Goal: Task Accomplishment & Management: Complete application form

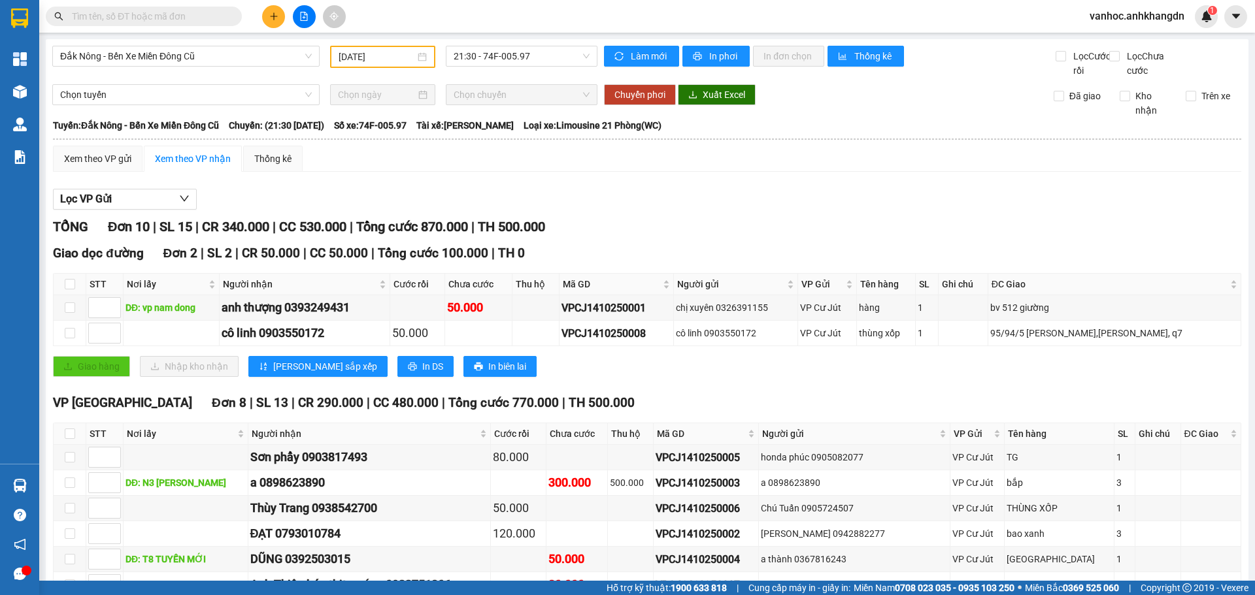
click at [280, 16] on button at bounding box center [273, 16] width 23 height 23
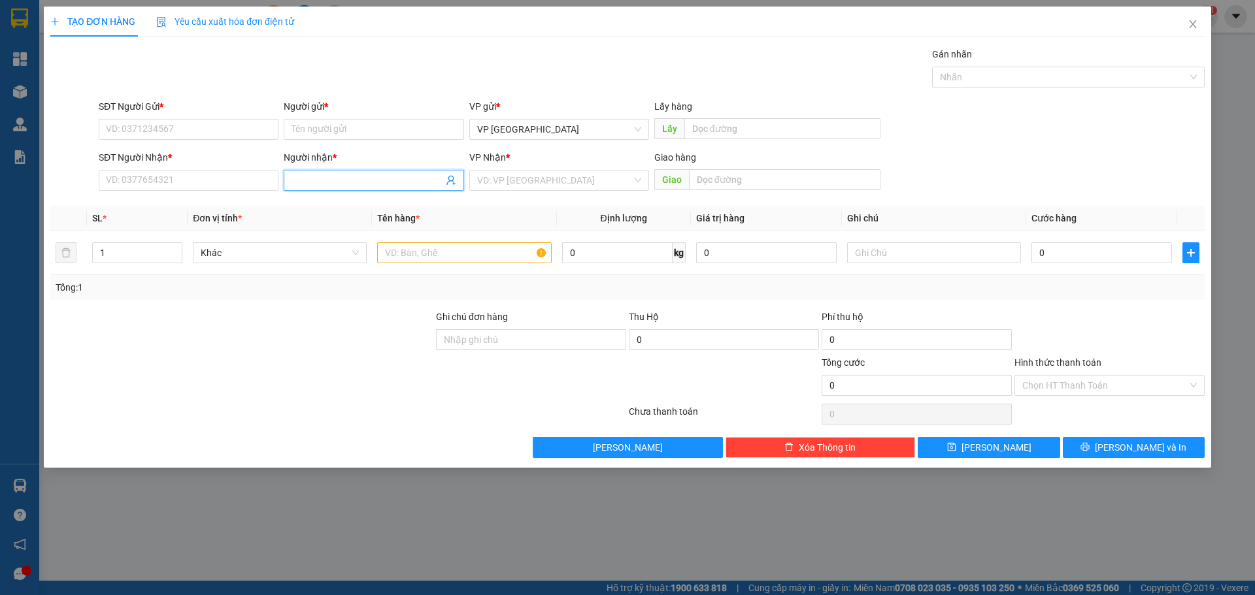
click at [393, 173] on span at bounding box center [374, 180] width 180 height 21
type input "honda"
click at [332, 205] on div "honda phúc - 0905082077" at bounding box center [373, 206] width 164 height 14
type input "0905082077"
drag, startPoint x: 328, startPoint y: 181, endPoint x: 253, endPoint y: 176, distance: 75.3
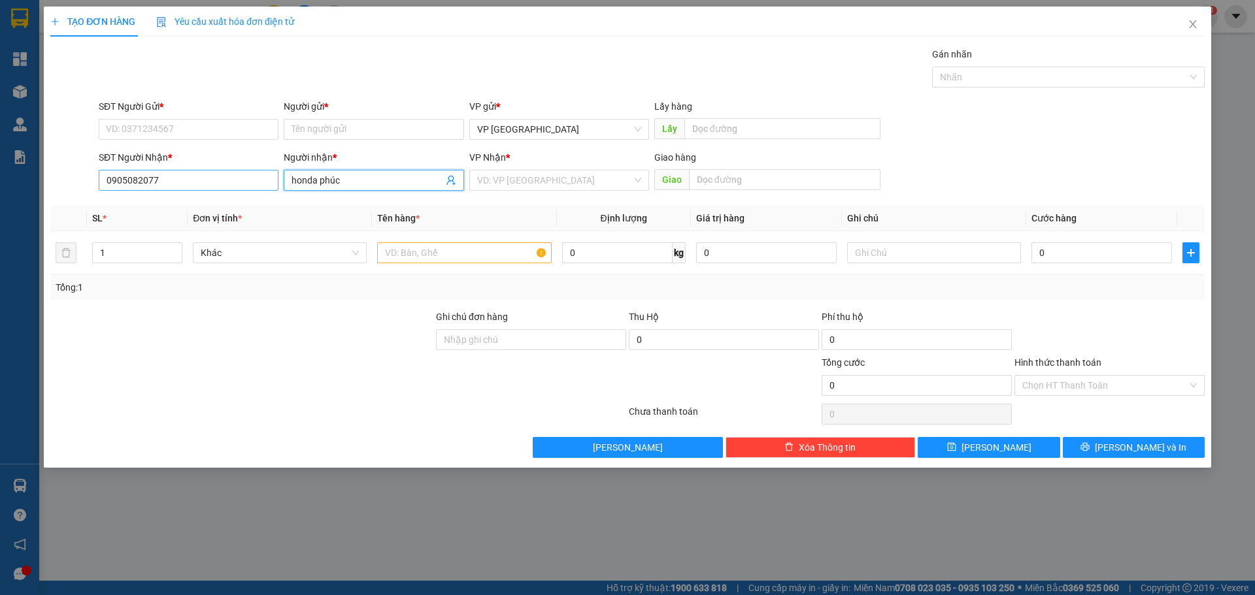
click at [263, 178] on div "SĐT Người Nhận * 0905082077 Người nhận * honda phúc honda phúc VP Nhận * VD: VP…" at bounding box center [651, 173] width 1111 height 46
type input "honda phúc"
click at [325, 133] on input "Người gửi *" at bounding box center [374, 129] width 180 height 21
paste input "honda phúc"
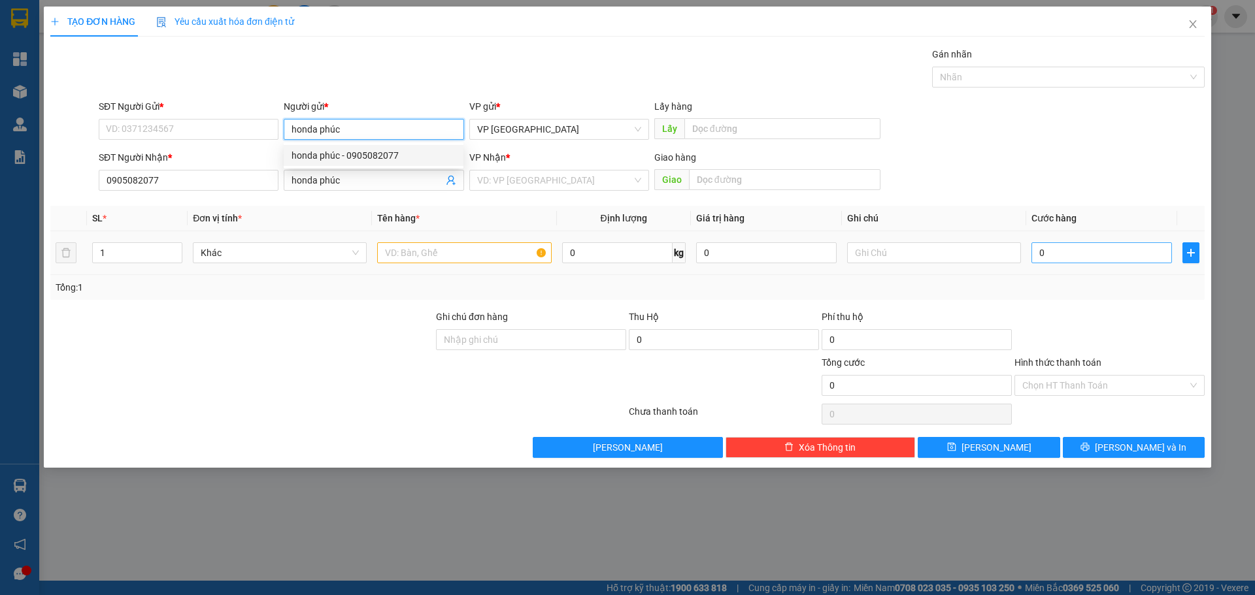
type input "honda phúc"
click at [1068, 256] on input "0" at bounding box center [1101, 252] width 140 height 21
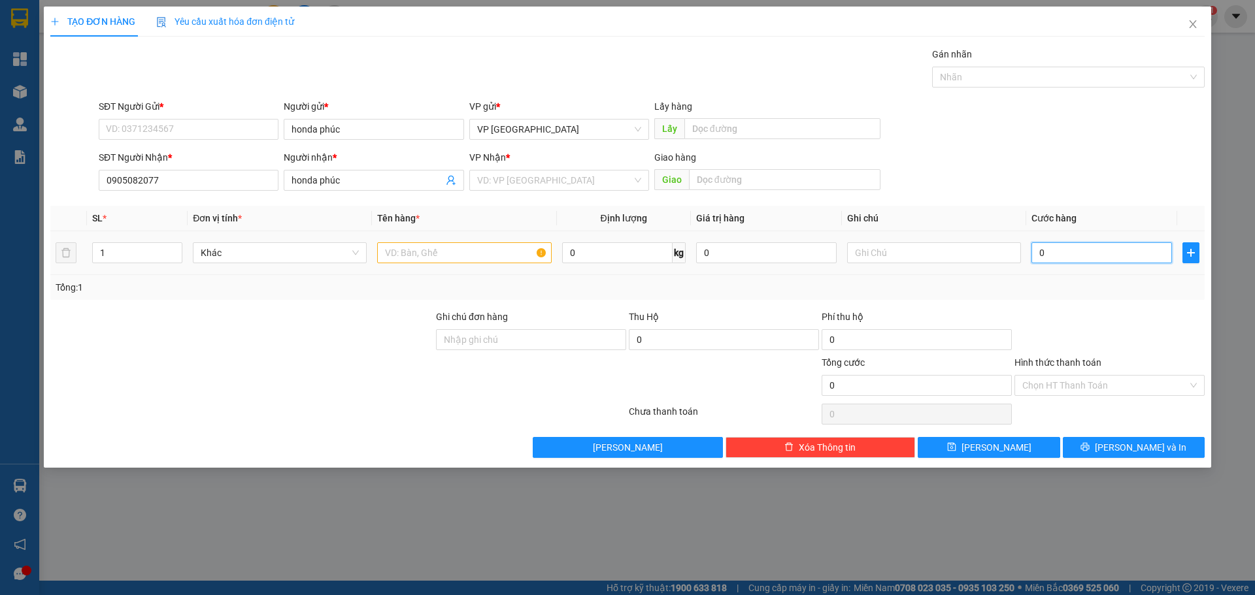
type input "5"
type input "50"
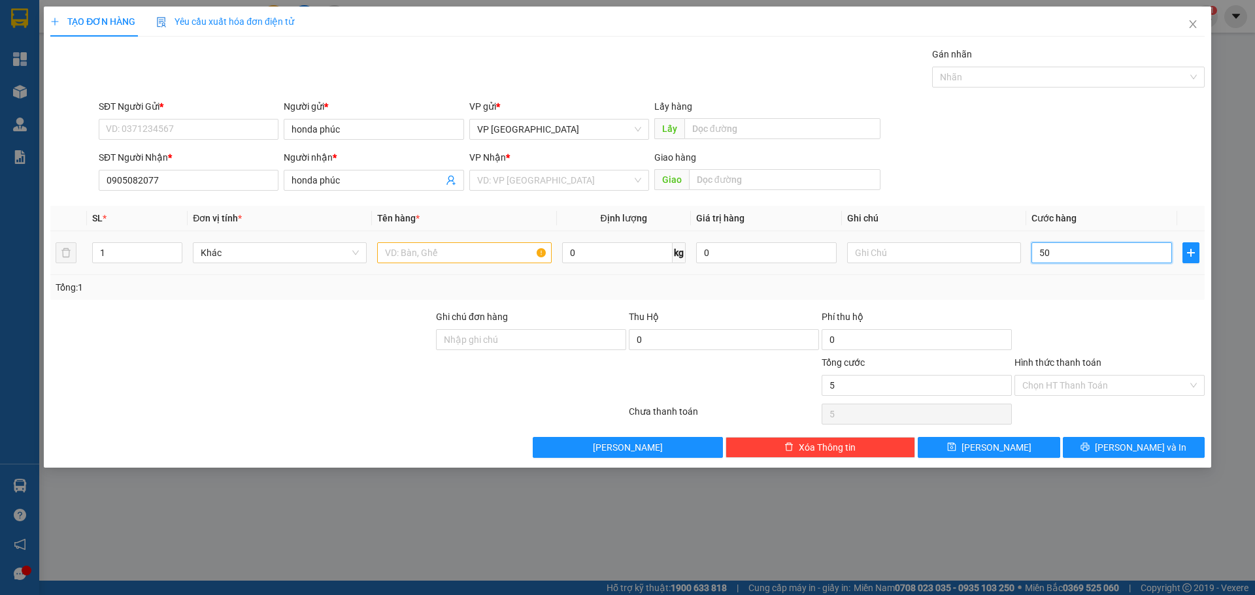
type input "50"
type input "500"
type input "5.000"
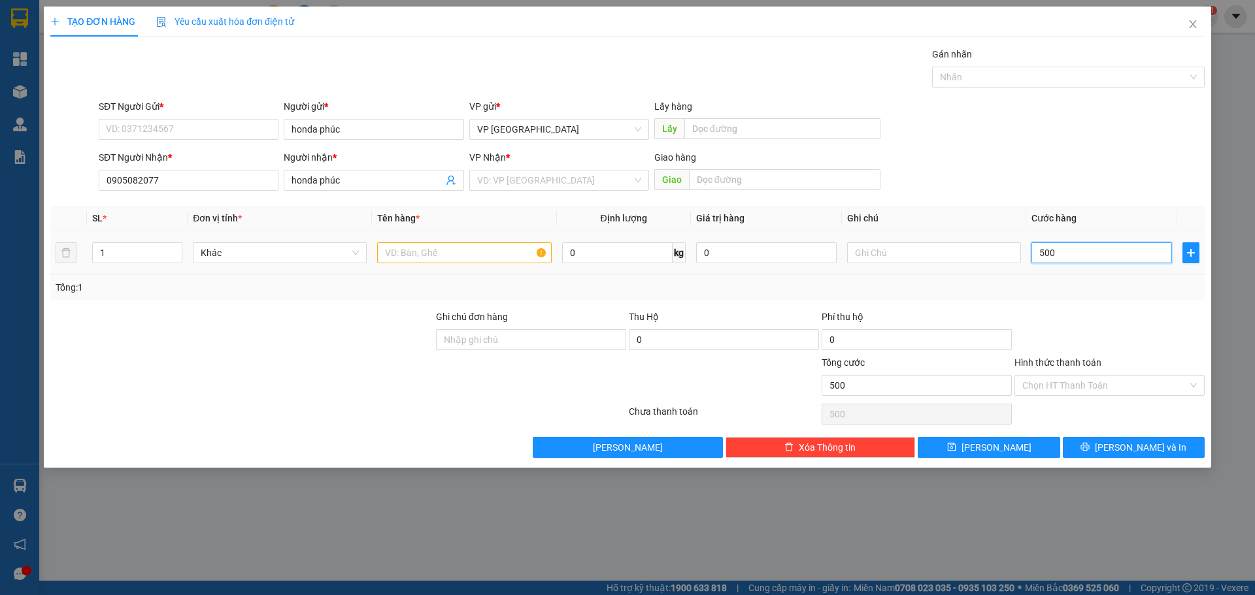
type input "5.000"
type input "50.000"
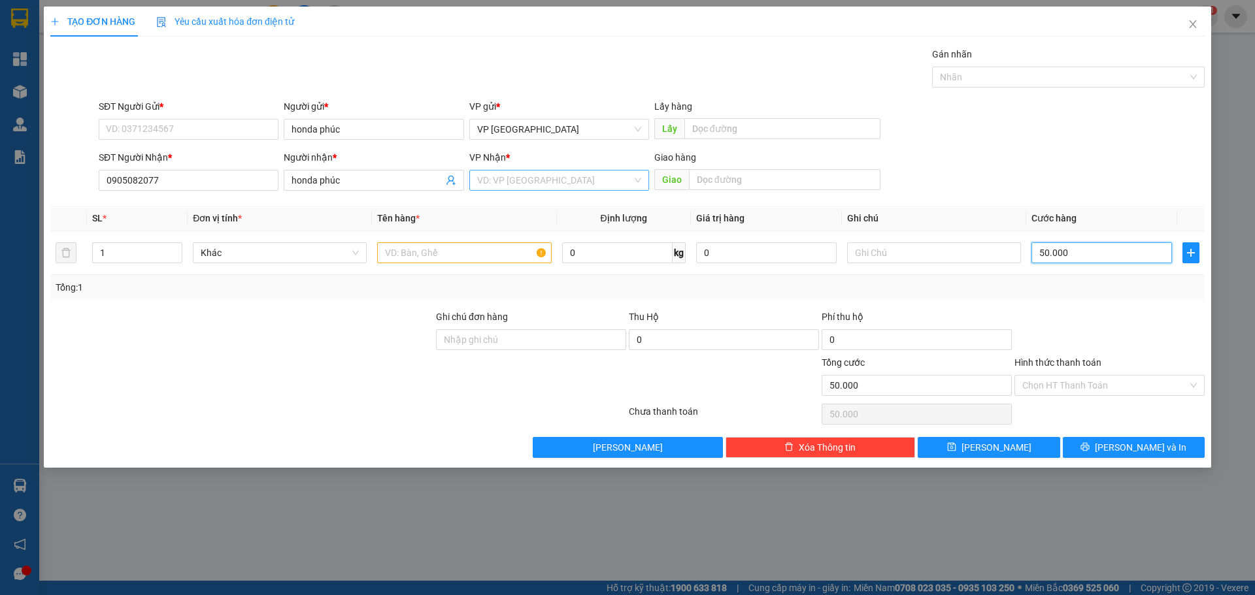
type input "50.000"
click at [557, 179] on input "search" at bounding box center [554, 181] width 155 height 20
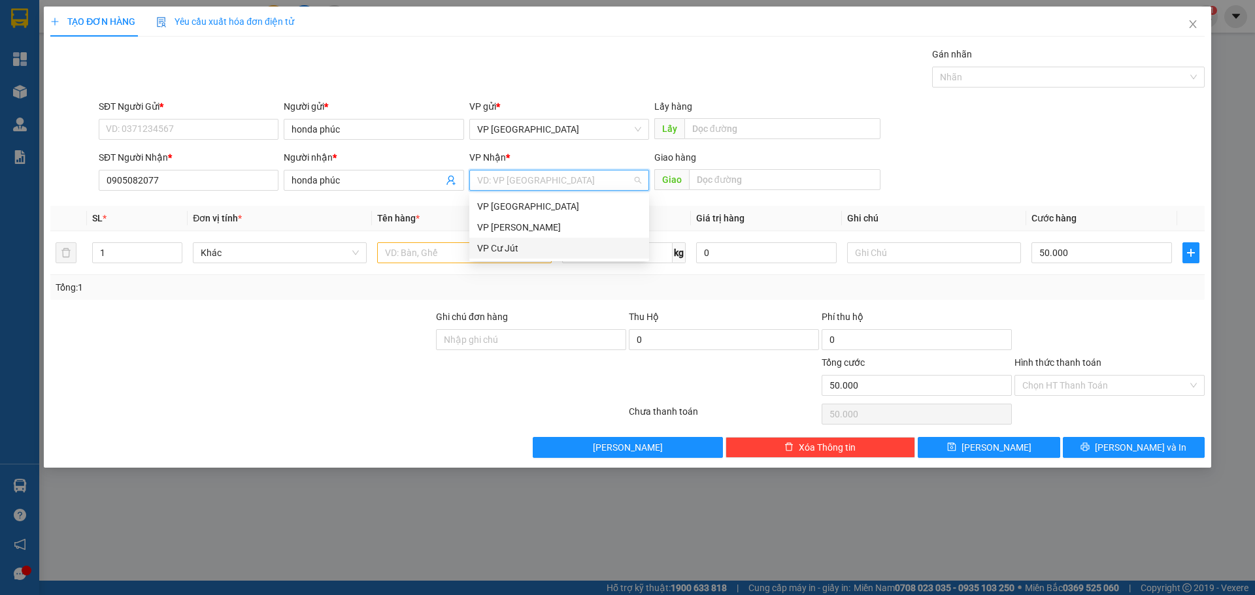
click at [503, 254] on div "VP Cư Jút" at bounding box center [559, 248] width 164 height 14
click at [429, 264] on div at bounding box center [464, 253] width 174 height 26
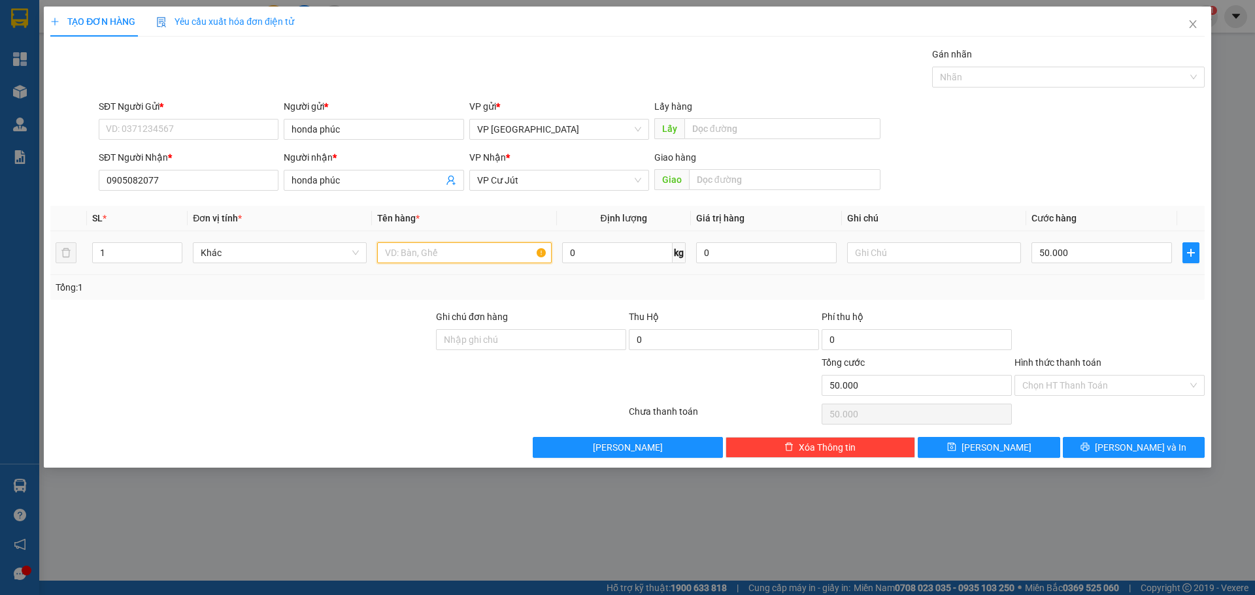
click at [425, 248] on input "text" at bounding box center [464, 252] width 174 height 21
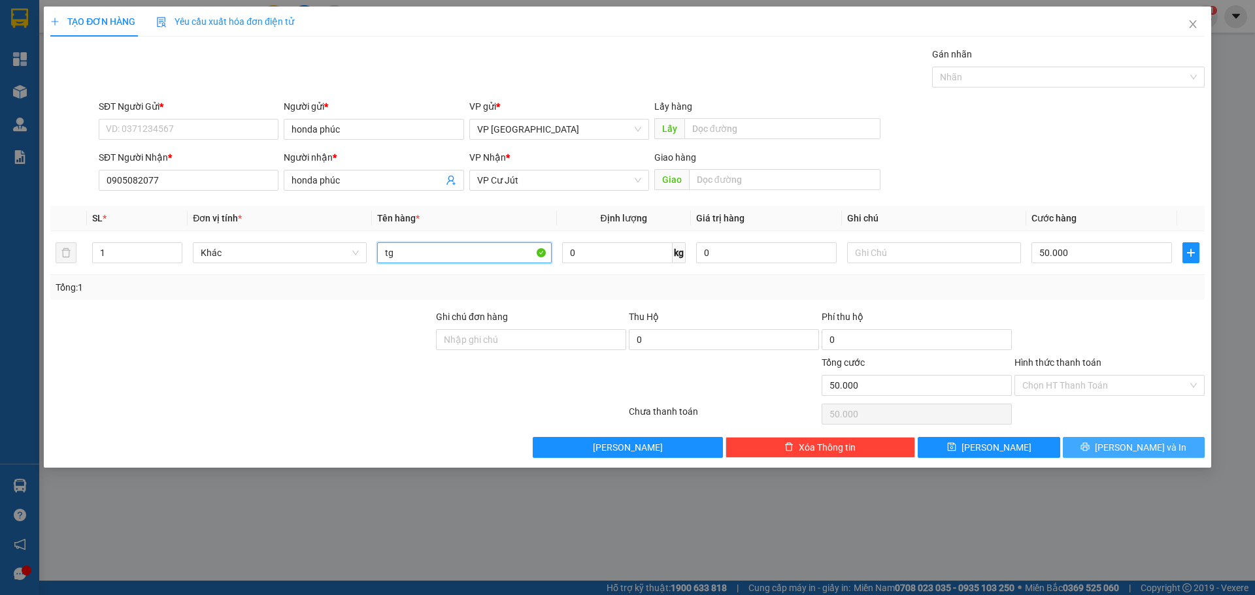
type input "tg"
click at [1125, 444] on span "[PERSON_NAME] và In" at bounding box center [1140, 447] width 91 height 14
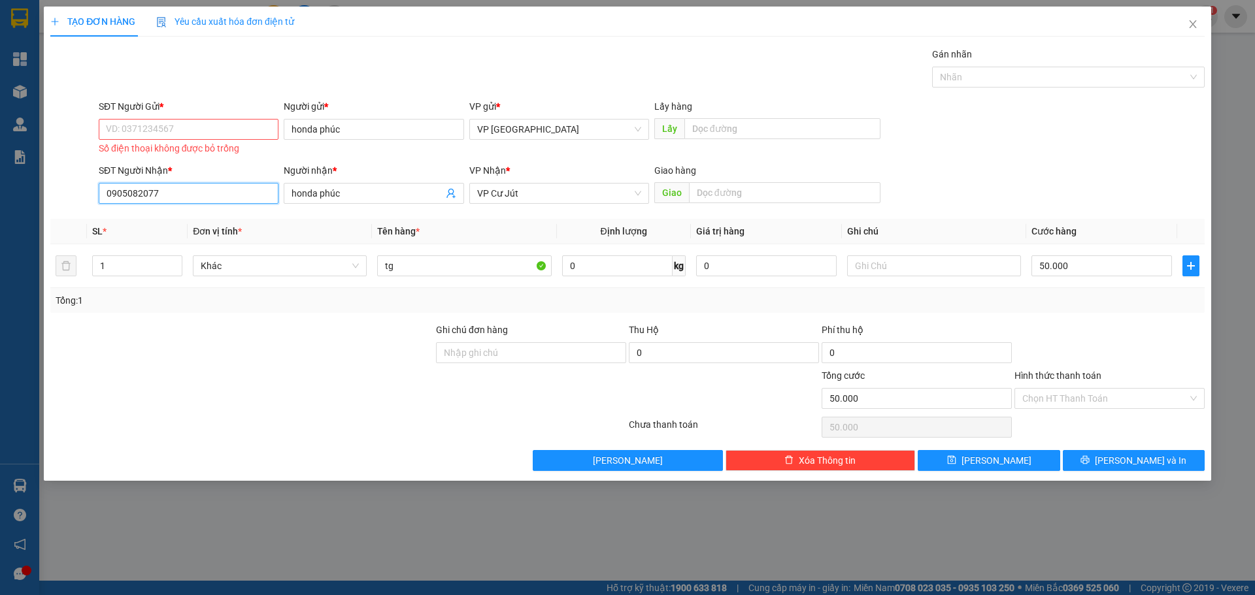
drag, startPoint x: 160, startPoint y: 192, endPoint x: 42, endPoint y: 193, distance: 118.3
click at [54, 193] on div "SĐT Người Nhận * 0905082077 0905082077 Người nhận * honda phúc VP Nhận * VP Cư …" at bounding box center [627, 186] width 1157 height 46
click at [207, 121] on input "SĐT Người Gửi *" at bounding box center [189, 129] width 180 height 21
paste input "0905082077"
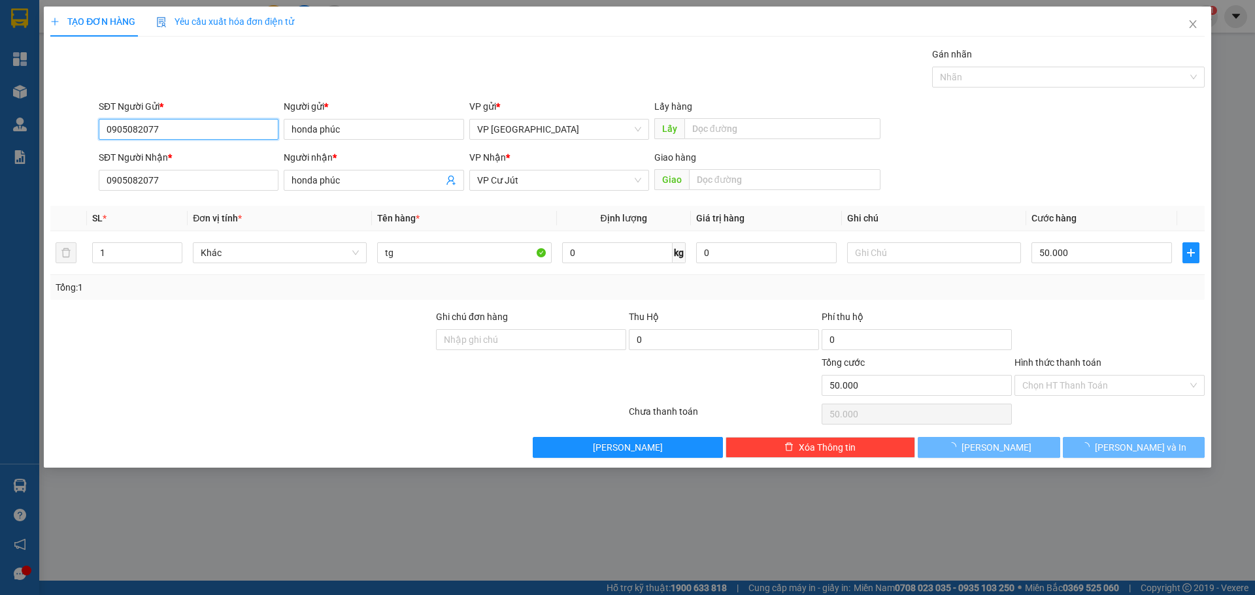
type input "0905082077"
click at [168, 156] on b "*" at bounding box center [170, 157] width 4 height 10
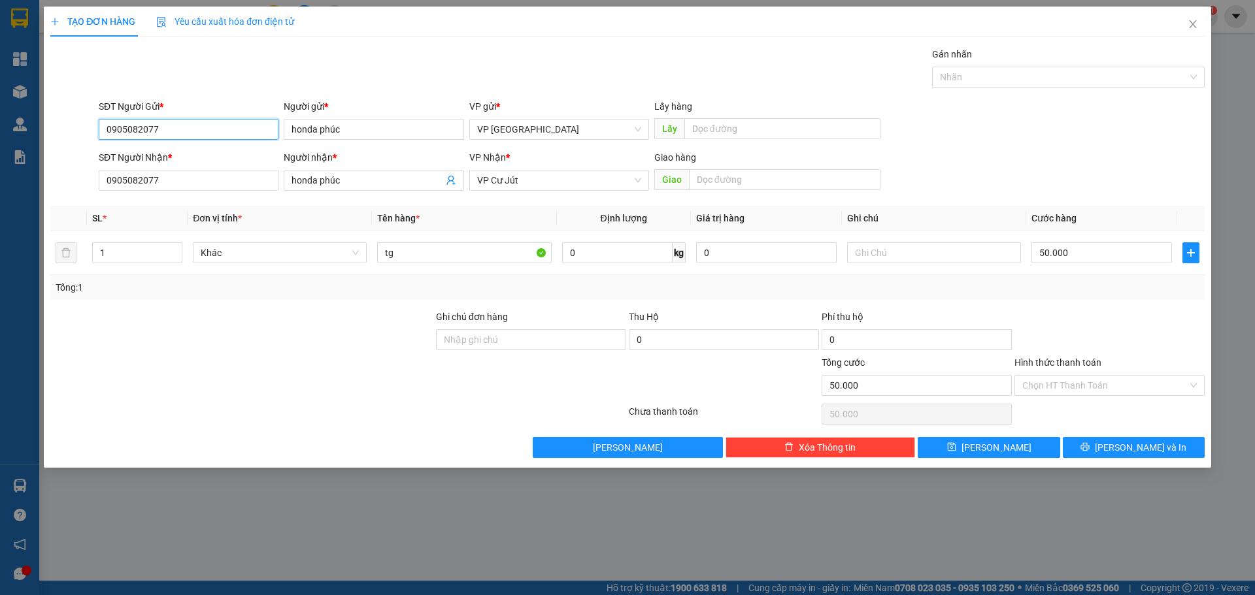
click at [212, 132] on input "0905082077" at bounding box center [189, 129] width 180 height 21
click at [197, 154] on div "0905082077 - honda phúc" at bounding box center [189, 155] width 164 height 14
type input "70.000"
click at [1095, 456] on button "[PERSON_NAME] và In" at bounding box center [1134, 447] width 142 height 21
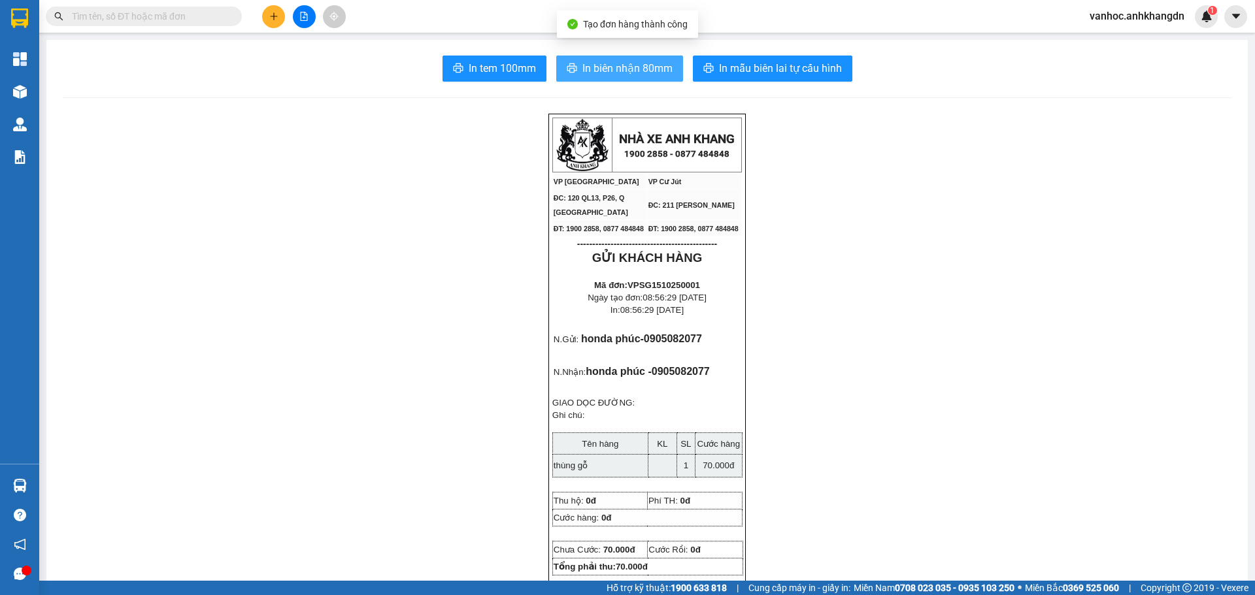
click at [601, 69] on span "In biên nhận 80mm" at bounding box center [627, 68] width 90 height 16
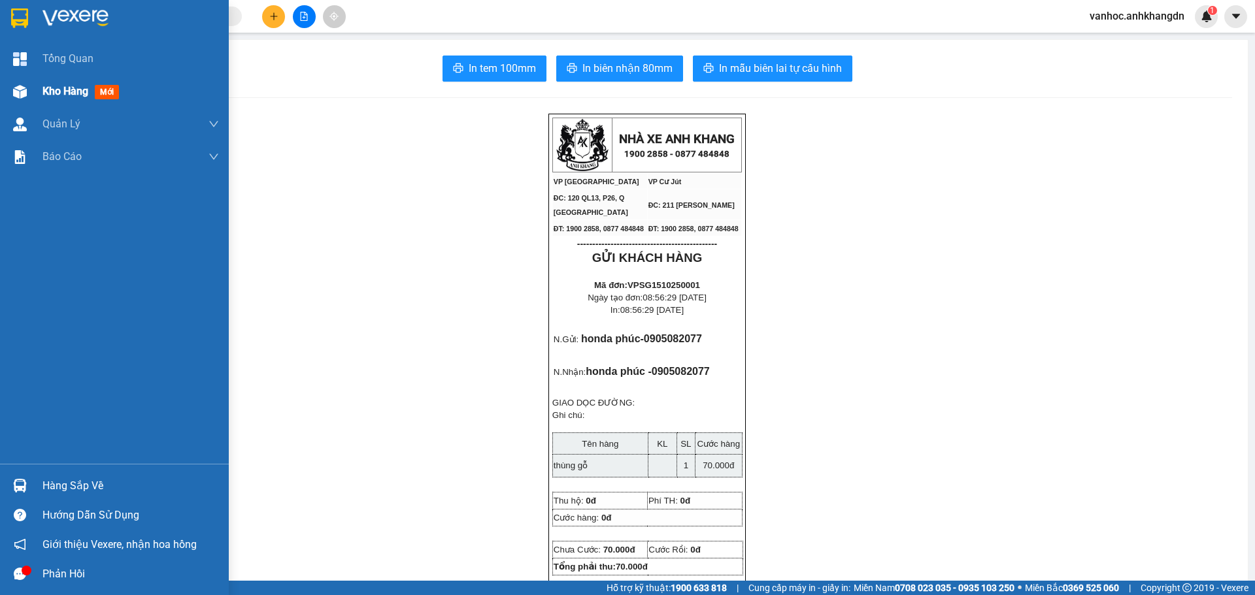
click at [53, 90] on span "Kho hàng" at bounding box center [65, 91] width 46 height 12
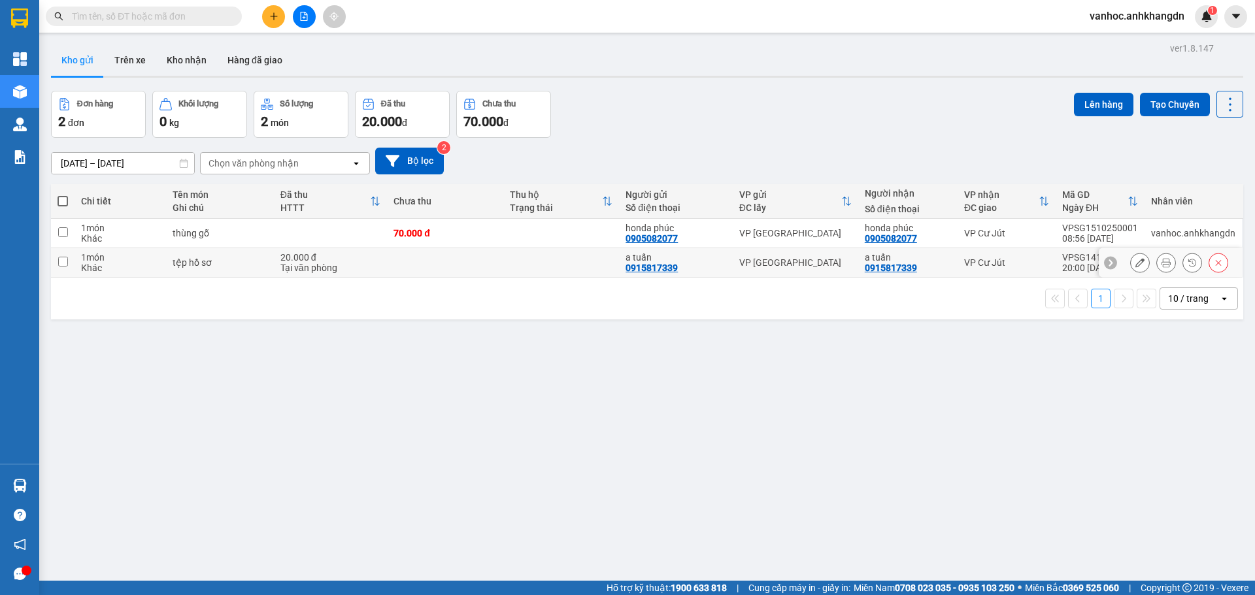
drag, startPoint x: 59, startPoint y: 263, endPoint x: 72, endPoint y: 242, distance: 23.8
click at [61, 263] on input "checkbox" at bounding box center [63, 262] width 10 height 10
checkbox input "true"
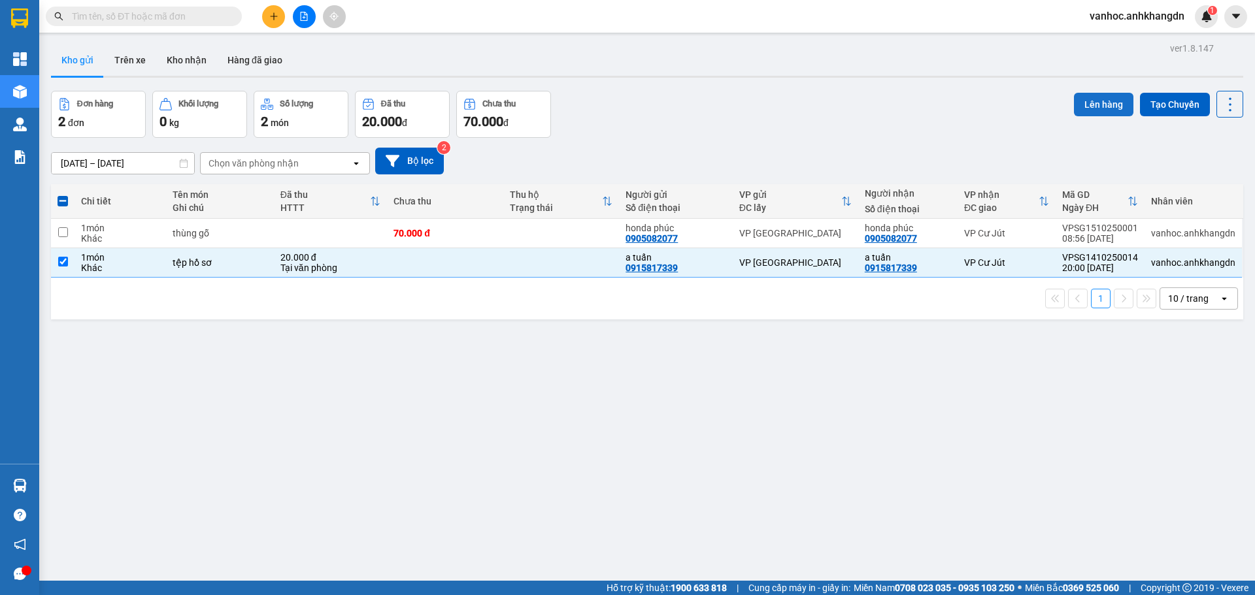
click at [1114, 109] on button "Lên hàng" at bounding box center [1103, 105] width 59 height 24
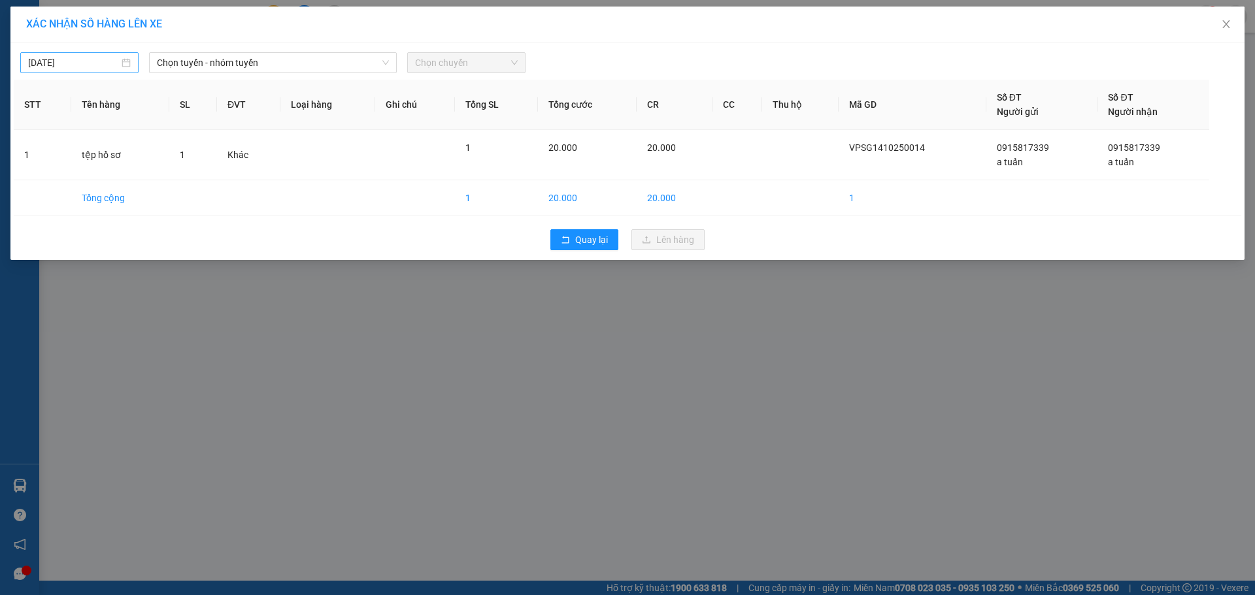
click at [90, 63] on input "[DATE]" at bounding box center [73, 63] width 91 height 14
click at [89, 176] on div "14" at bounding box center [87, 178] width 16 height 16
type input "[DATE]"
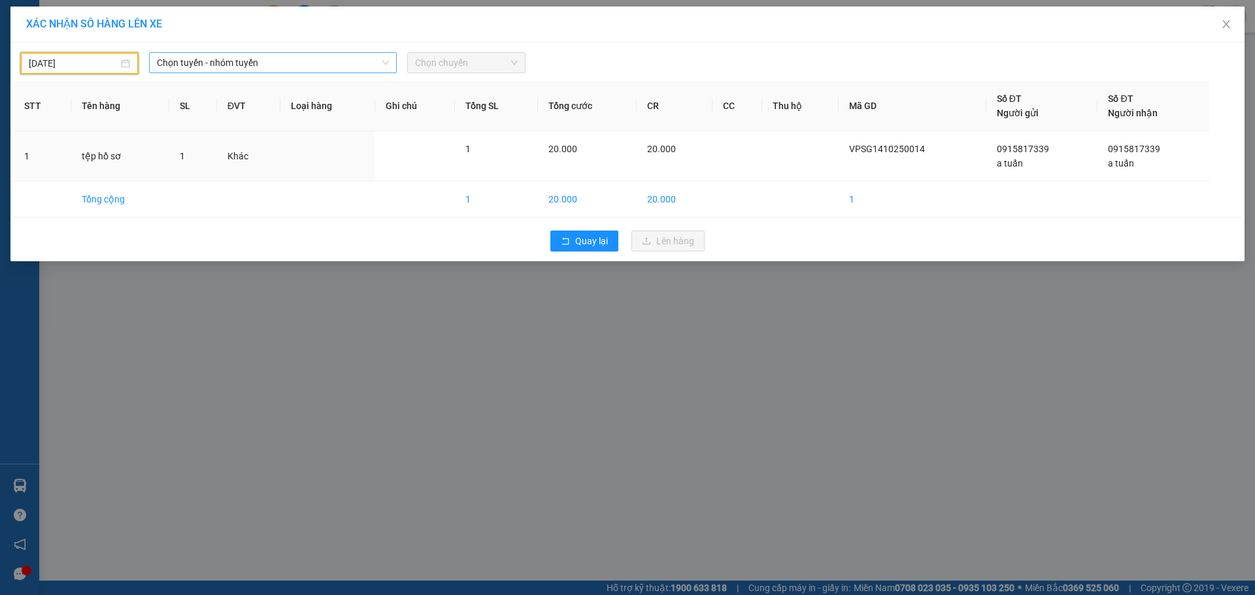
click at [268, 64] on span "Chọn tuyến - nhóm tuyến" at bounding box center [273, 63] width 232 height 20
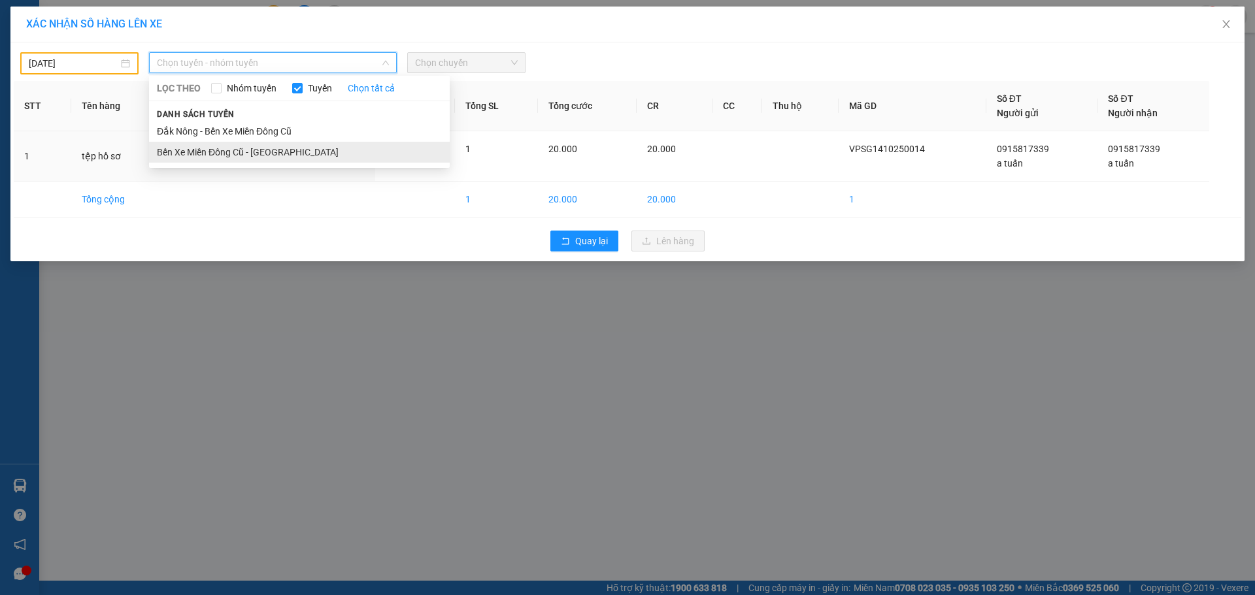
click at [235, 146] on li "Bến Xe Miền Đông Cũ - [GEOGRAPHIC_DATA]" at bounding box center [299, 152] width 301 height 21
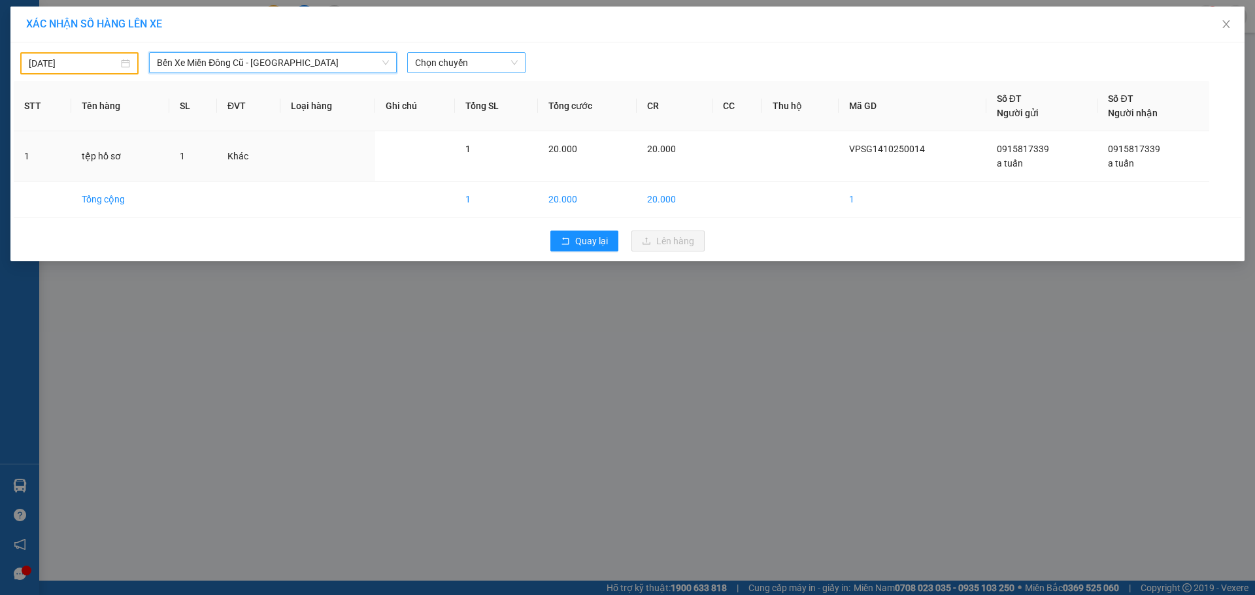
click at [454, 69] on span "Chọn chuyến" at bounding box center [466, 63] width 103 height 20
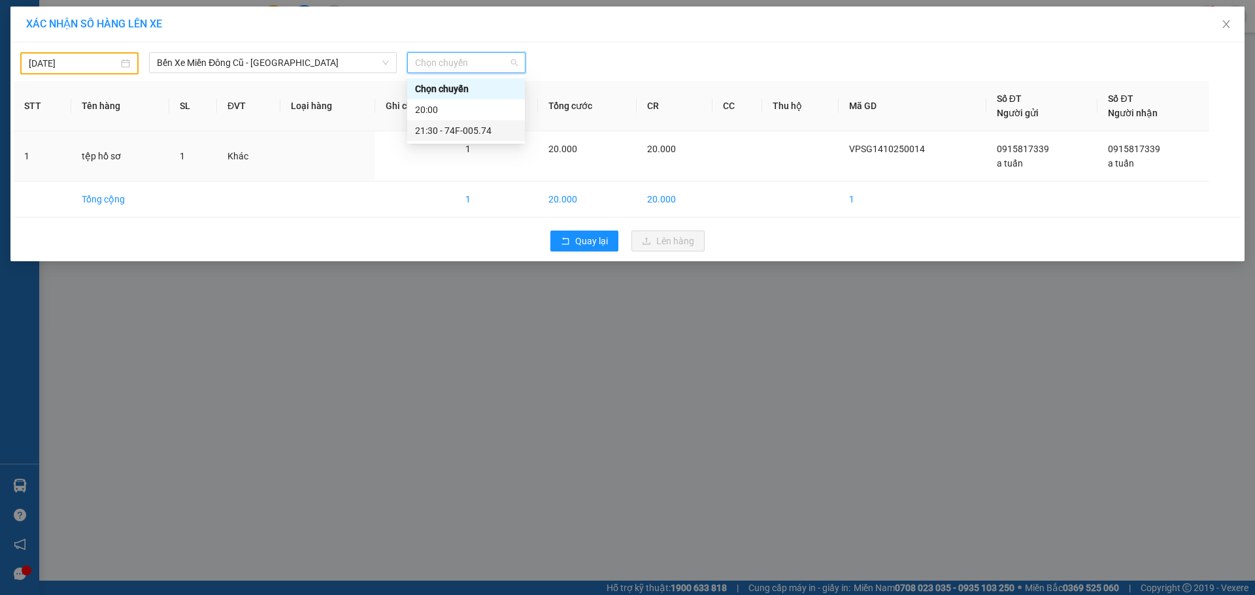
click at [464, 131] on div "21:30 - 74F-005.74" at bounding box center [466, 131] width 102 height 14
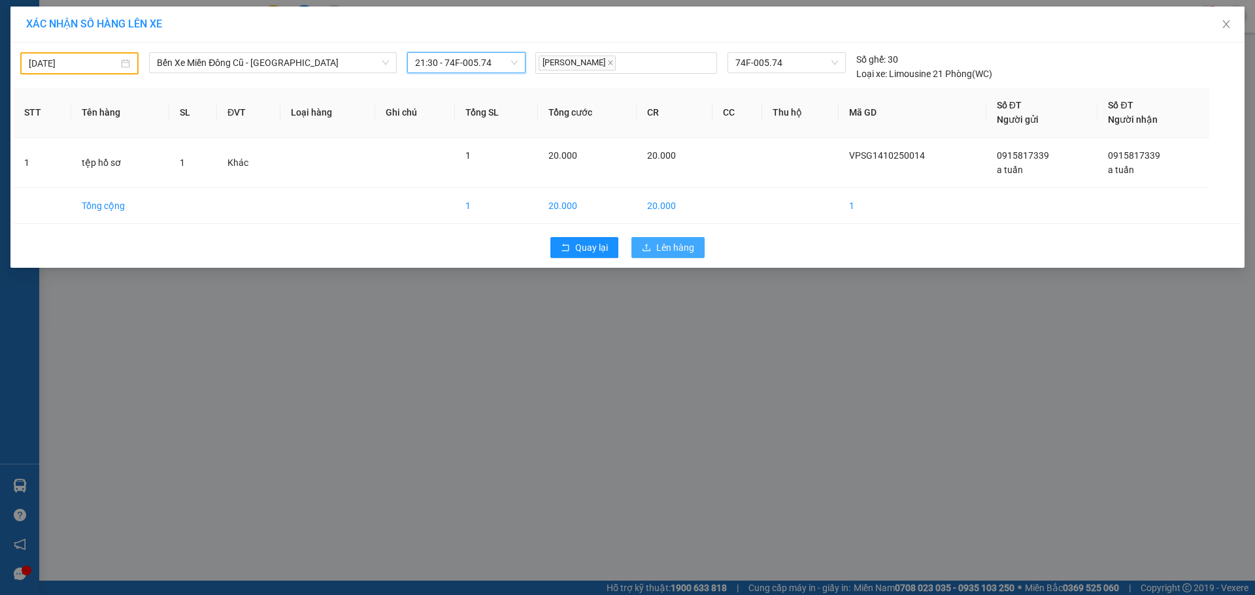
click at [659, 249] on span "Lên hàng" at bounding box center [675, 247] width 38 height 14
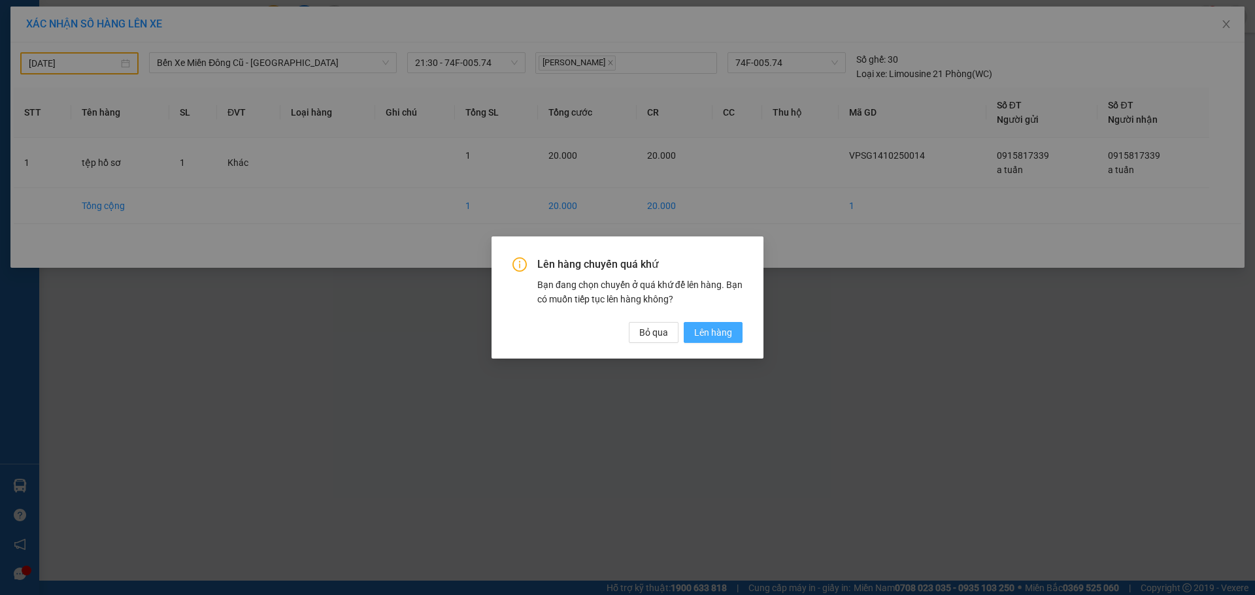
click at [714, 331] on span "Lên hàng" at bounding box center [713, 332] width 38 height 14
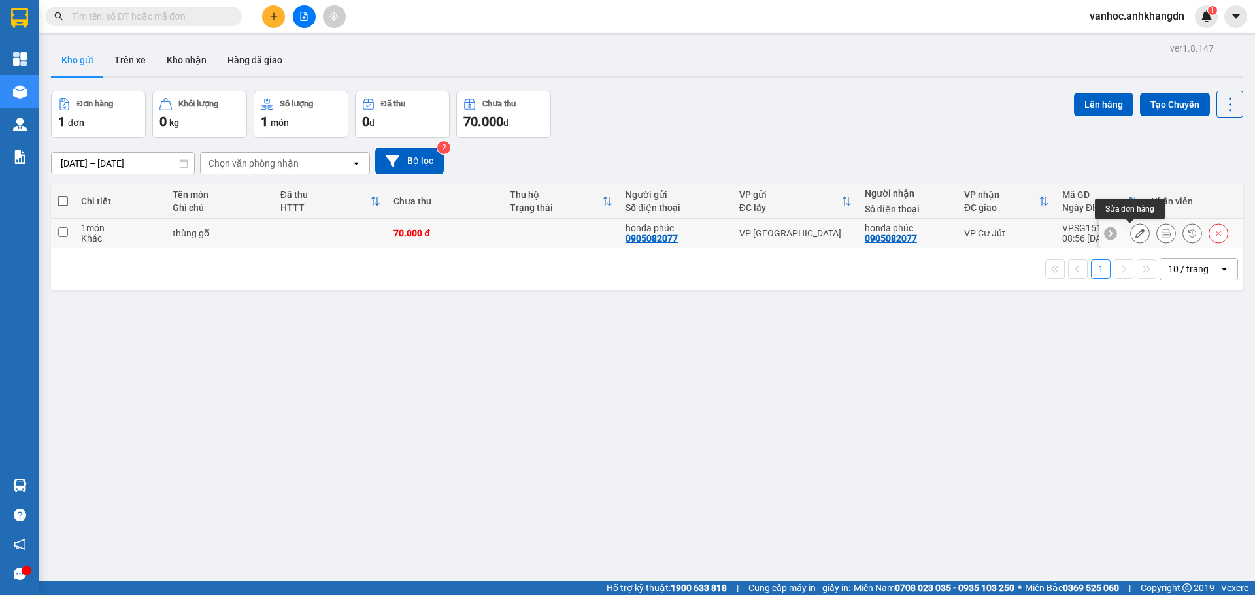
click at [1135, 232] on icon at bounding box center [1139, 233] width 9 height 9
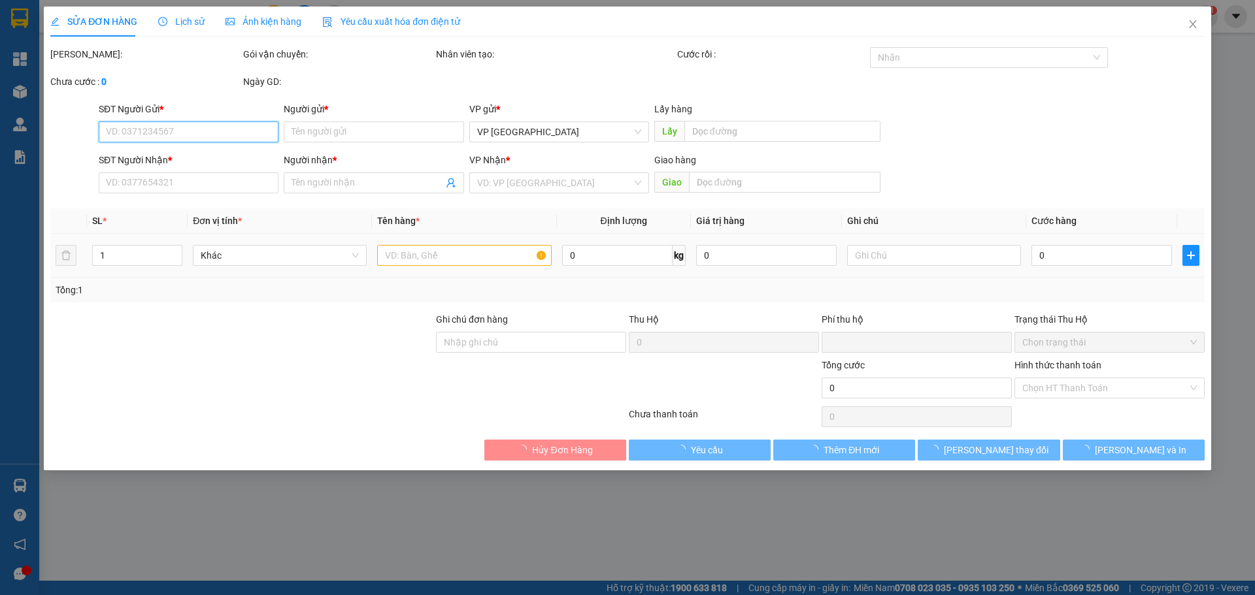
type input "0905082077"
type input "honda phúc"
type input "0905082077"
type input "honda phúc"
type input "0"
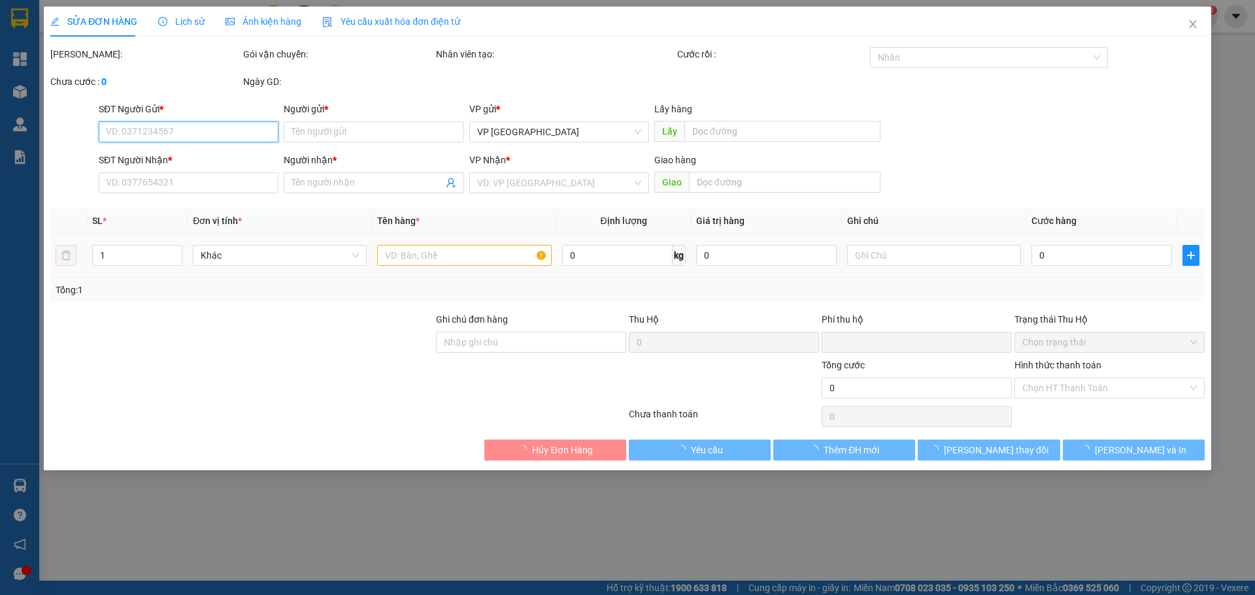
type input "70.000"
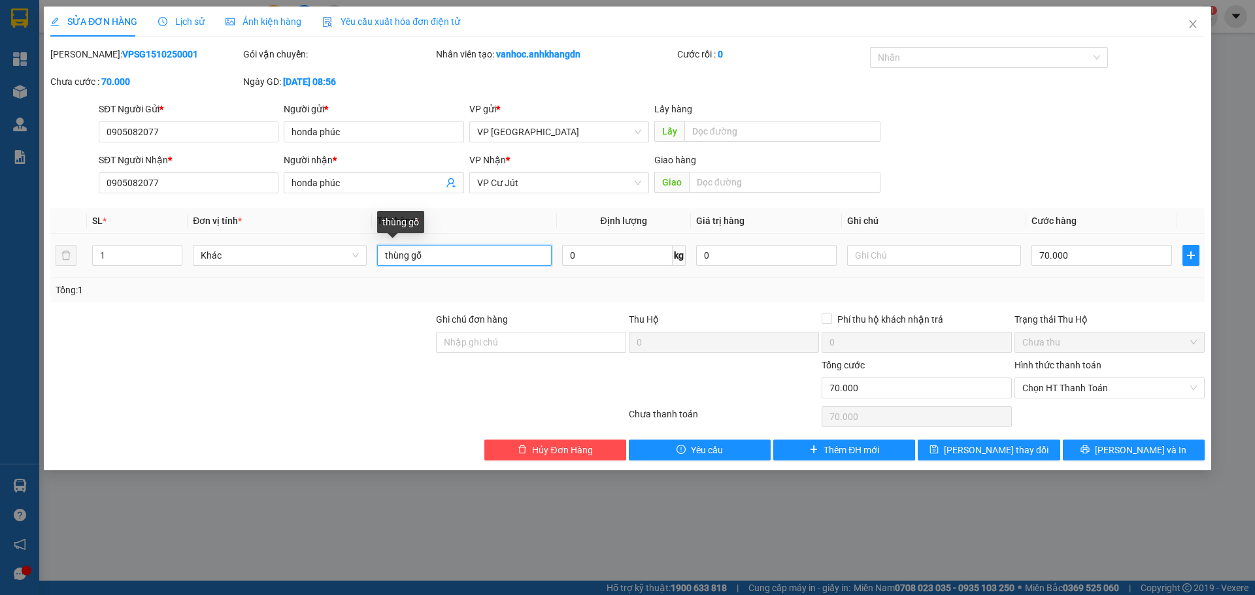
drag, startPoint x: 455, startPoint y: 256, endPoint x: 415, endPoint y: 249, distance: 40.5
click at [415, 249] on input "thùng gỗ" at bounding box center [464, 255] width 174 height 21
type input "thùng giay"
click at [1024, 442] on button "[PERSON_NAME] thay đổi" at bounding box center [988, 450] width 142 height 21
